Goal: Transaction & Acquisition: Purchase product/service

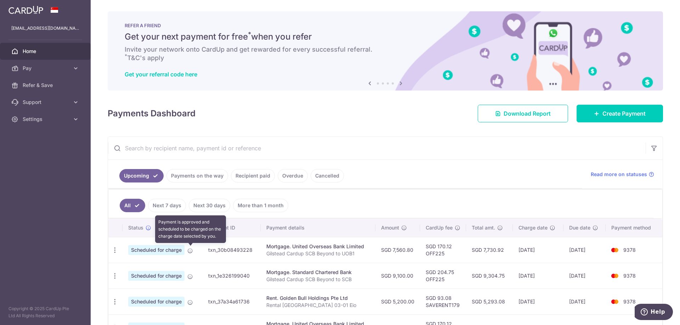
click at [190, 252] on icon at bounding box center [190, 251] width 6 height 6
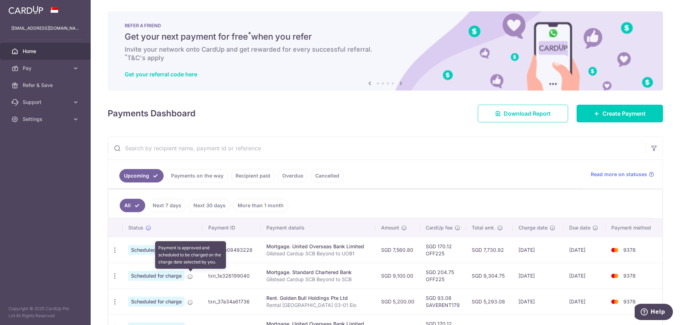
click at [190, 278] on icon at bounding box center [190, 277] width 6 height 6
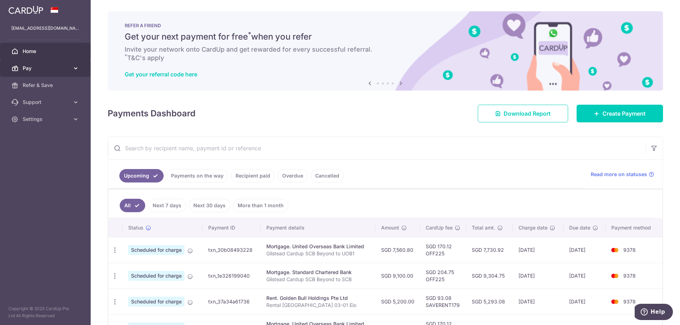
click at [50, 64] on link "Pay" at bounding box center [45, 68] width 91 height 17
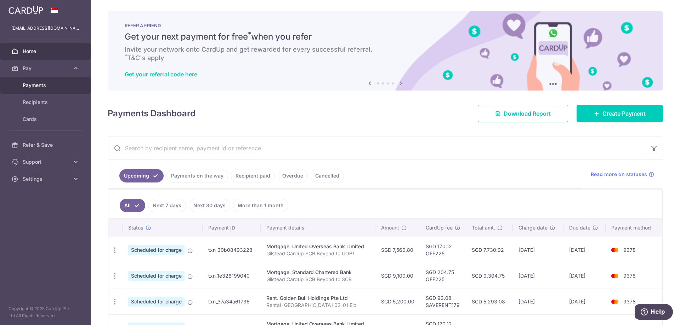
click at [67, 86] on span "Payments" at bounding box center [46, 85] width 47 height 7
